Goal: Task Accomplishment & Management: Manage account settings

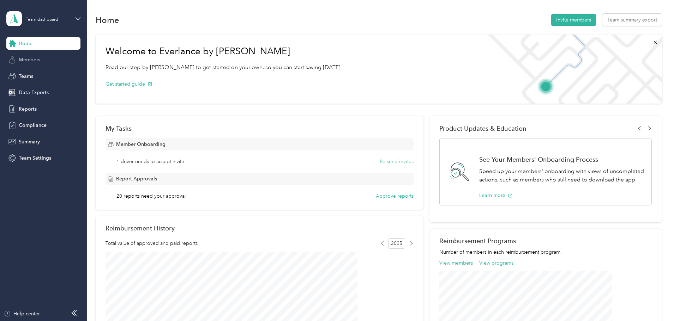
click at [36, 61] on span "Members" at bounding box center [30, 59] width 22 height 7
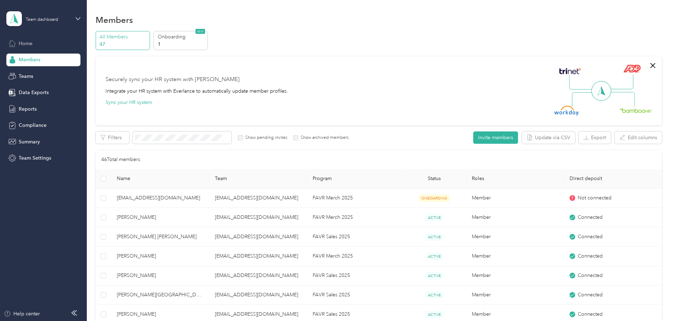
click at [37, 44] on div "Home" at bounding box center [43, 43] width 74 height 13
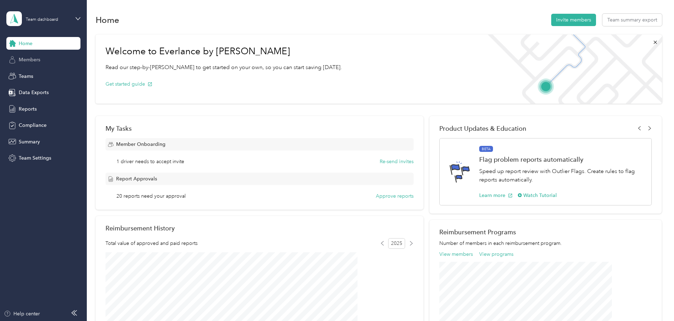
click at [36, 63] on span "Members" at bounding box center [30, 59] width 22 height 7
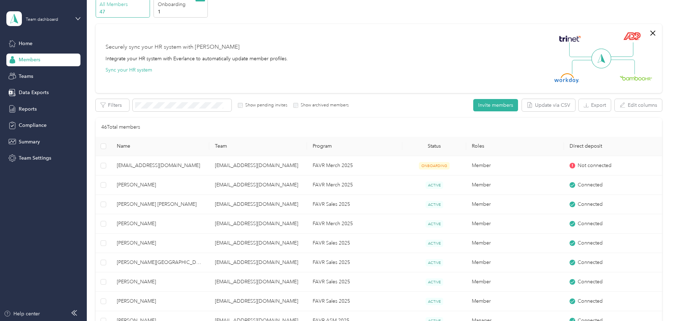
scroll to position [71, 0]
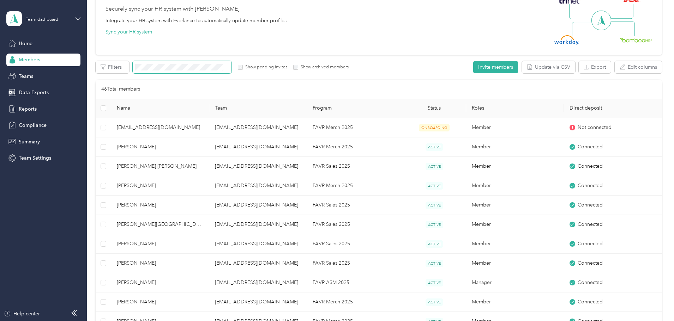
click at [221, 72] on span at bounding box center [182, 67] width 99 height 12
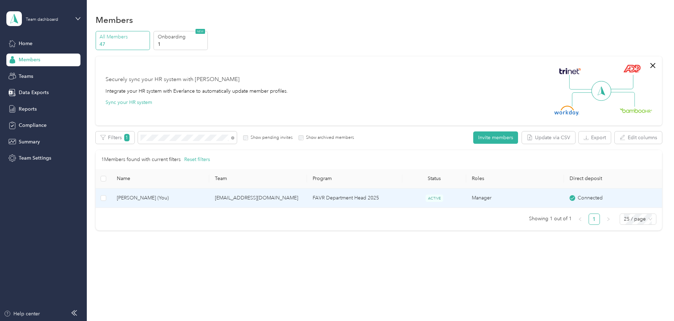
click at [209, 201] on td "[PERSON_NAME] (You)" at bounding box center [160, 198] width 98 height 19
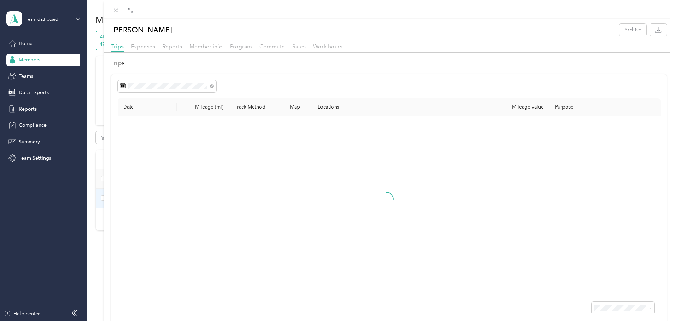
click at [298, 48] on span "Rates" at bounding box center [298, 46] width 13 height 7
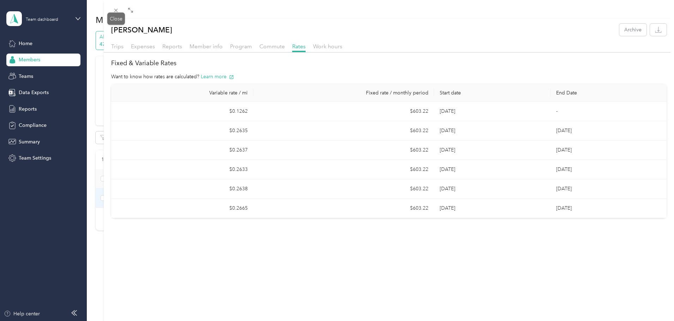
click at [110, 13] on div "Close" at bounding box center [116, 19] width 18 height 12
click at [114, 11] on icon at bounding box center [116, 10] width 6 height 6
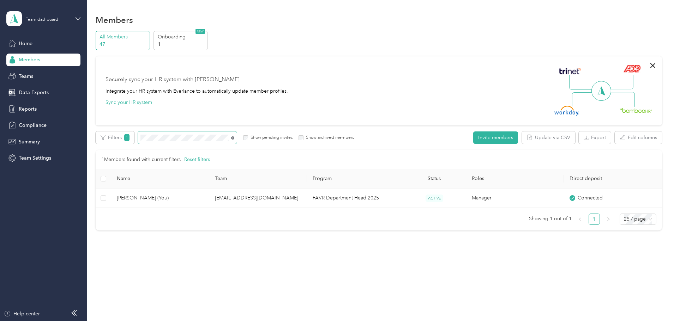
click at [233, 138] on icon at bounding box center [232, 138] width 1 height 1
